Goal: Check status

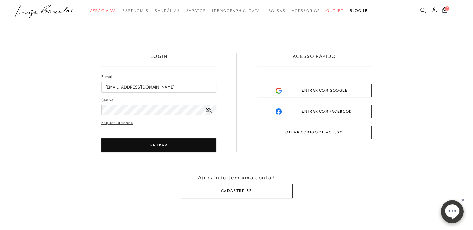
click at [322, 87] on div "ENTRAR COM GOOGLE" at bounding box center [314, 90] width 77 height 7
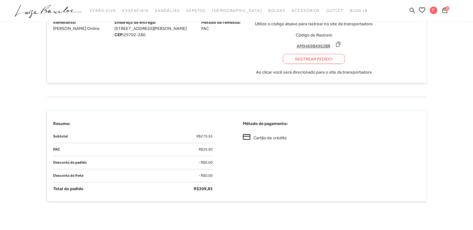
scroll to position [234, 0]
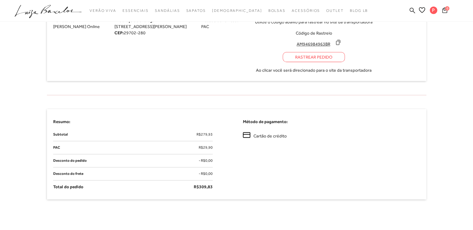
click at [341, 43] on icon at bounding box center [338, 42] width 6 height 6
click at [331, 55] on div "Rastrear Pedido" at bounding box center [314, 57] width 62 height 10
